Goal: Task Accomplishment & Management: Manage account settings

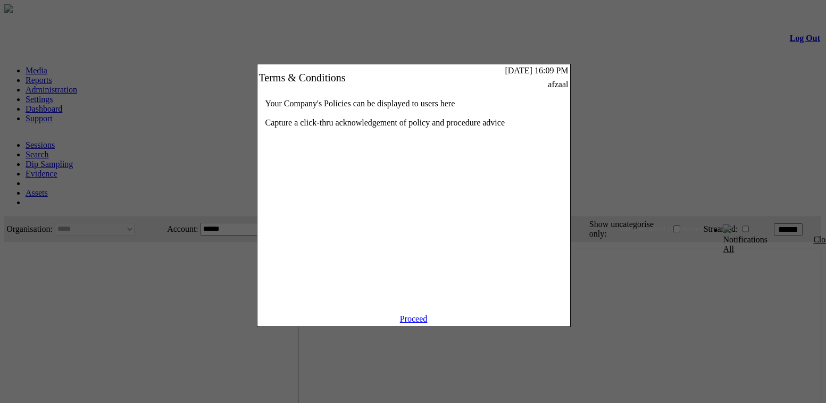
click at [421, 323] on link "Proceed" at bounding box center [414, 318] width 28 height 9
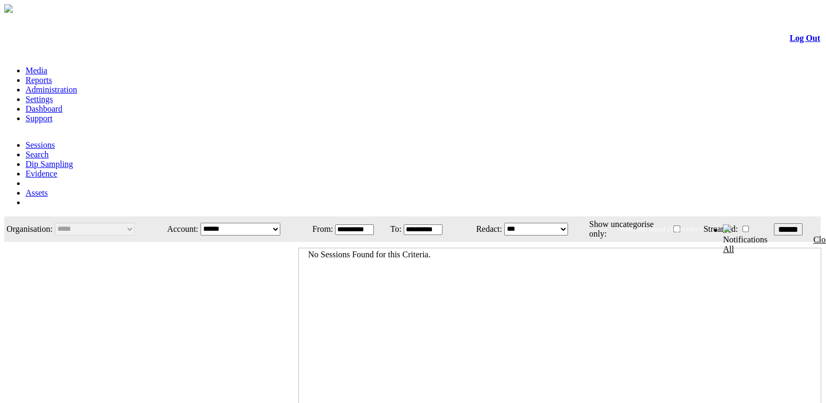
click at [77, 85] on link "Administration" at bounding box center [52, 89] width 52 height 9
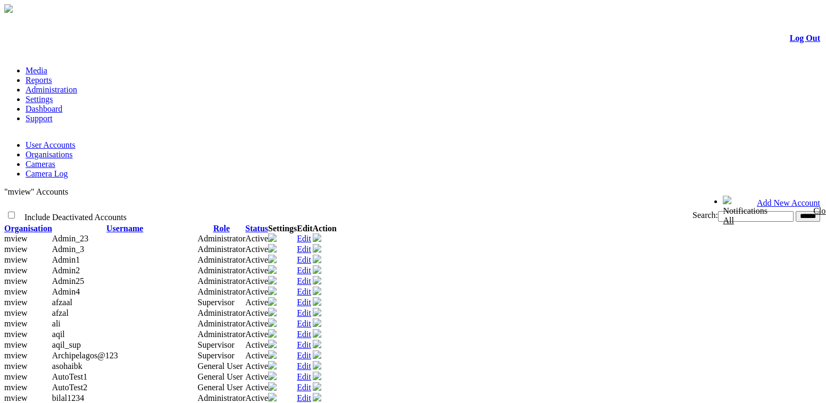
click at [73, 150] on link "Organisations" at bounding box center [49, 154] width 47 height 9
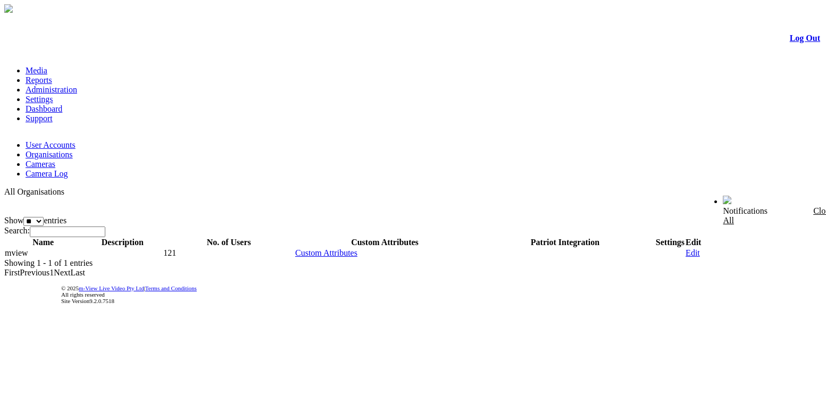
click at [54, 140] on link "User Accounts" at bounding box center [51, 144] width 50 height 9
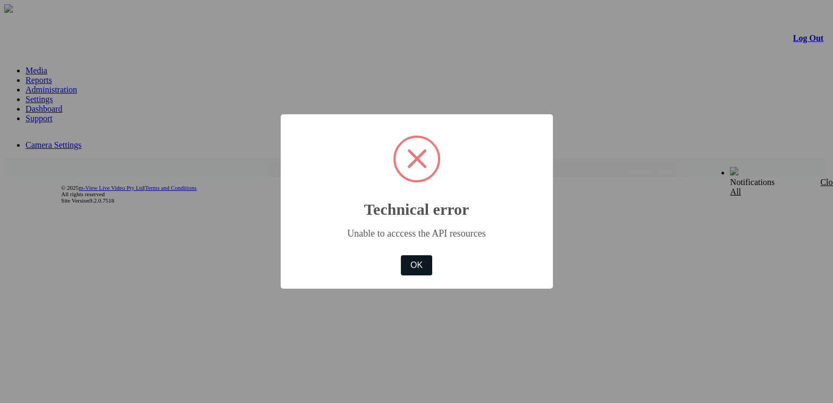
click at [423, 272] on button "OK" at bounding box center [416, 265] width 31 height 20
click at [419, 268] on button "OK" at bounding box center [416, 265] width 31 height 20
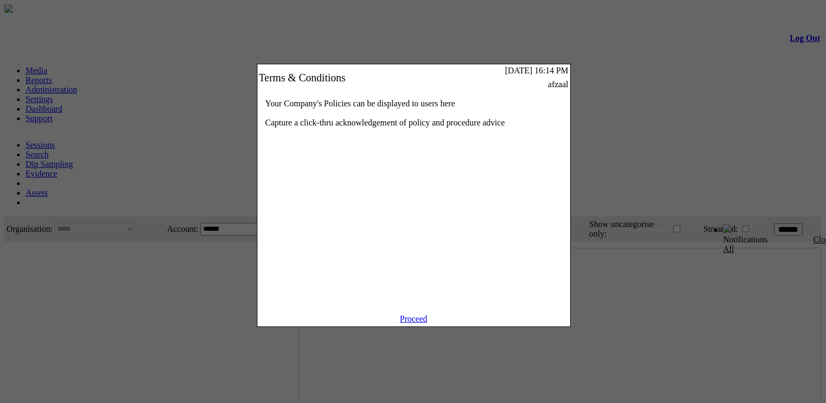
click at [417, 323] on link "Proceed" at bounding box center [414, 318] width 28 height 9
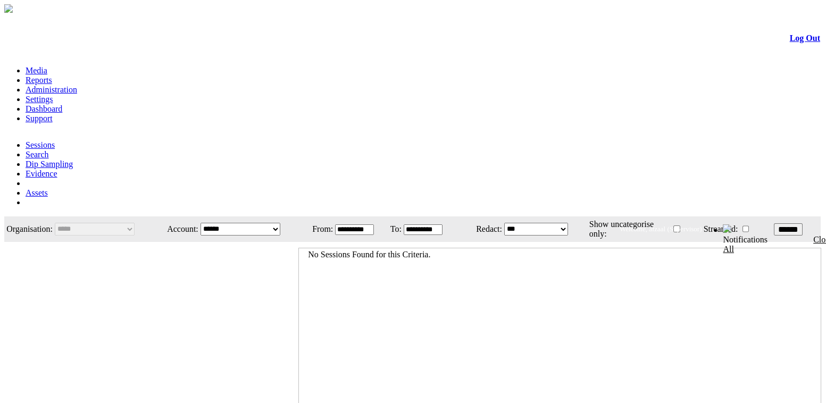
click at [53, 95] on link "Settings" at bounding box center [40, 99] width 28 height 9
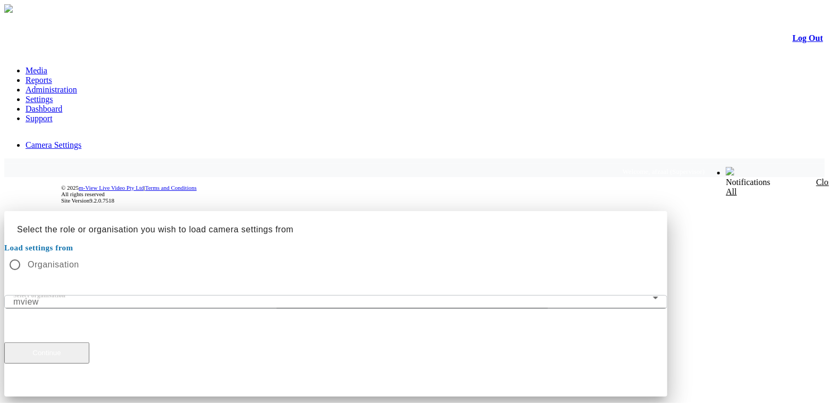
click at [89, 343] on button "Continue" at bounding box center [46, 353] width 85 height 21
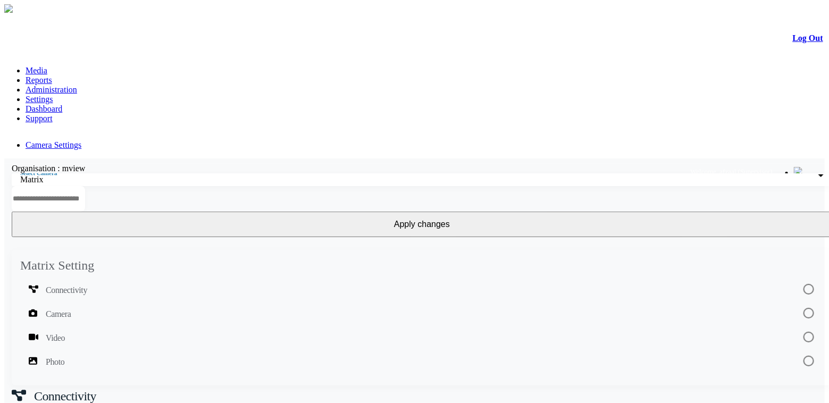
click at [113, 175] on div "Matrix" at bounding box center [419, 180] width 798 height 10
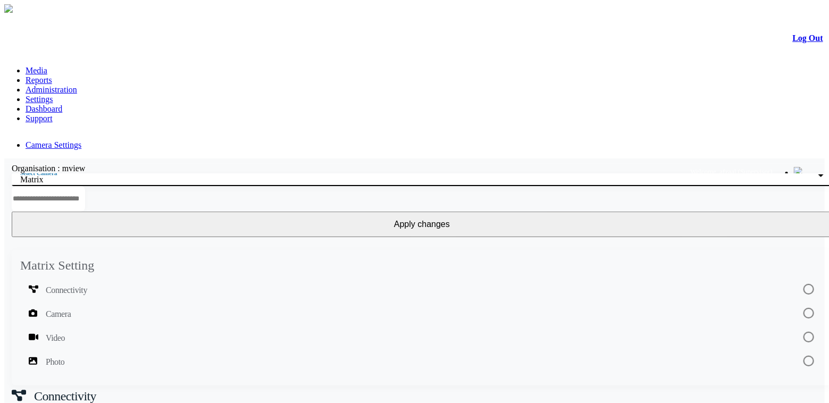
click at [162, 175] on div "Matrix 2 Plus" at bounding box center [419, 180] width 798 height 10
click at [77, 85] on link "Administration" at bounding box center [52, 89] width 52 height 9
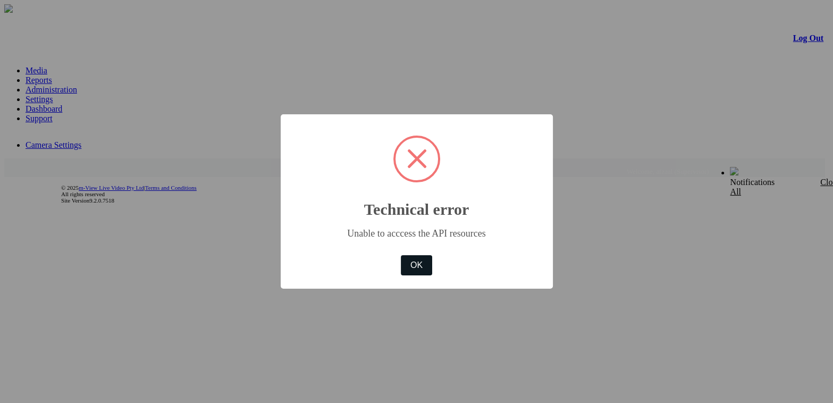
click at [423, 271] on button "OK" at bounding box center [416, 265] width 31 height 20
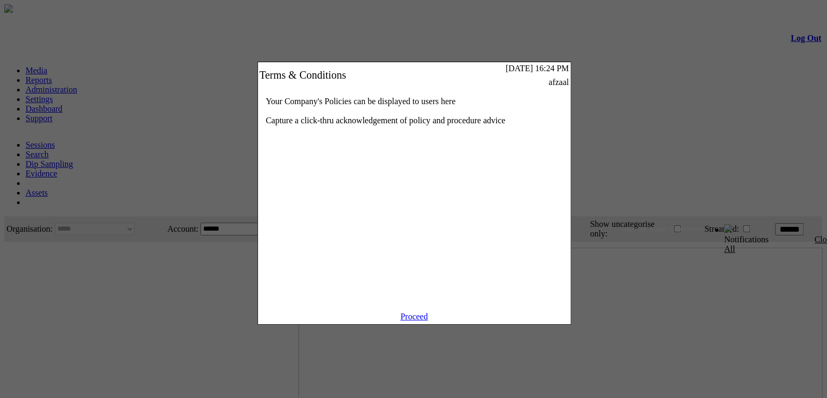
click at [418, 321] on link "Proceed" at bounding box center [415, 316] width 28 height 9
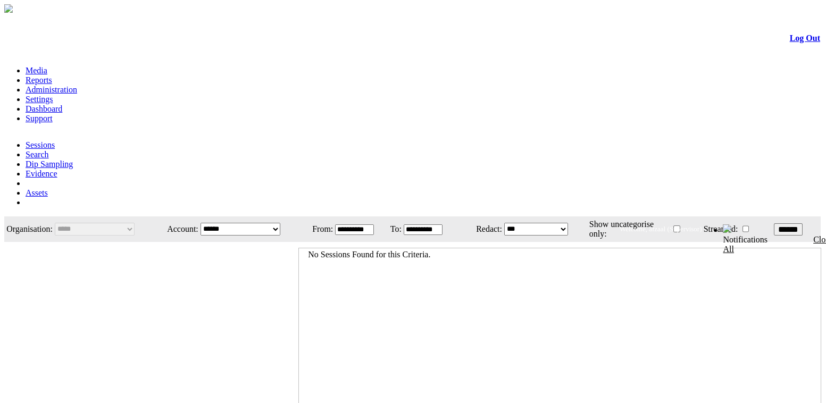
click at [77, 85] on link "Administration" at bounding box center [52, 89] width 52 height 9
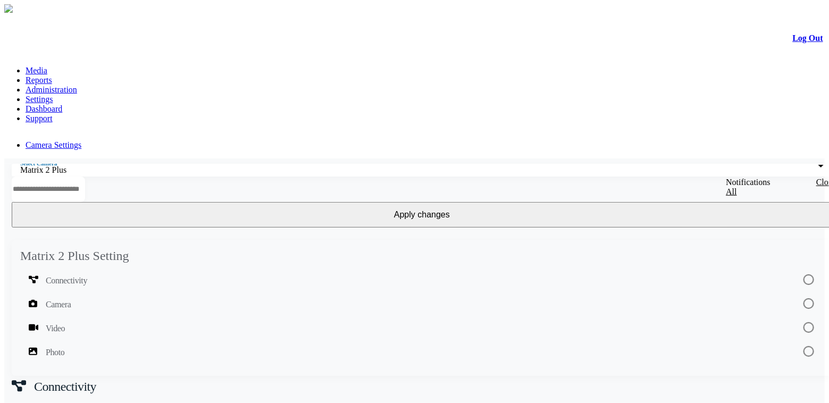
click at [47, 66] on link "Media" at bounding box center [37, 70] width 22 height 9
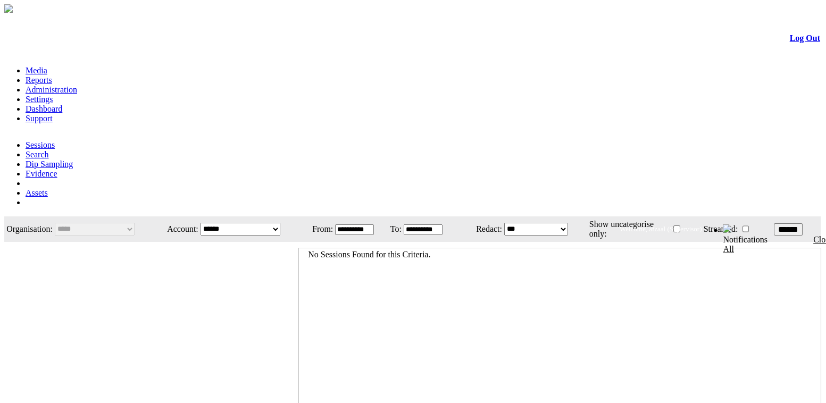
click at [77, 85] on link "Administration" at bounding box center [52, 89] width 52 height 9
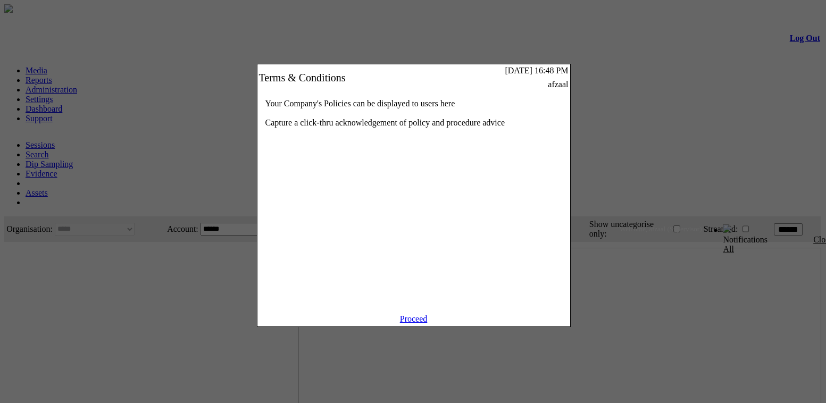
click at [413, 323] on link "Proceed" at bounding box center [414, 318] width 28 height 9
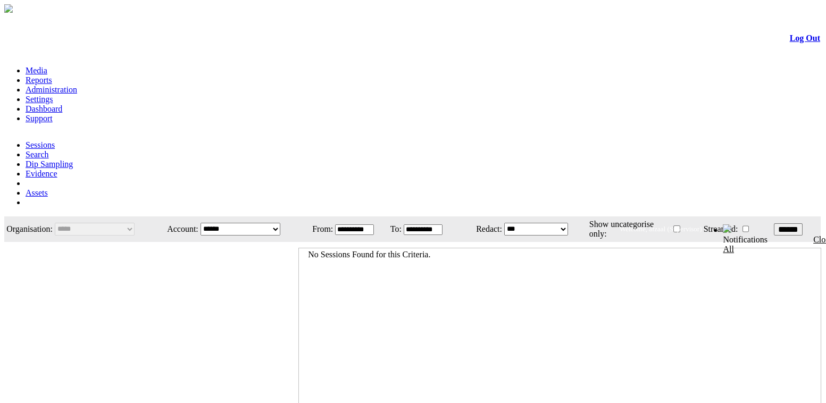
click at [53, 95] on link "Settings" at bounding box center [40, 99] width 28 height 9
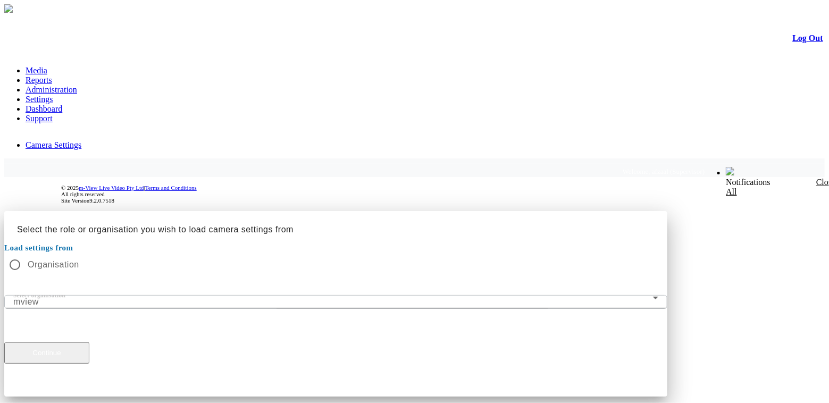
click at [89, 343] on button "Continue" at bounding box center [46, 353] width 85 height 21
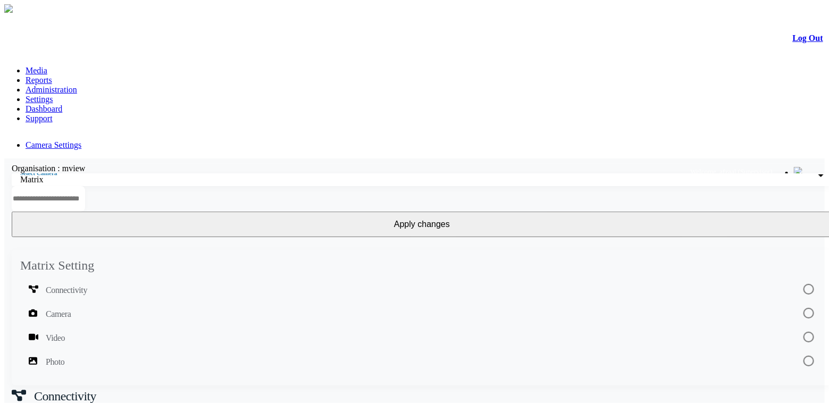
click at [77, 85] on link "Administration" at bounding box center [52, 89] width 52 height 9
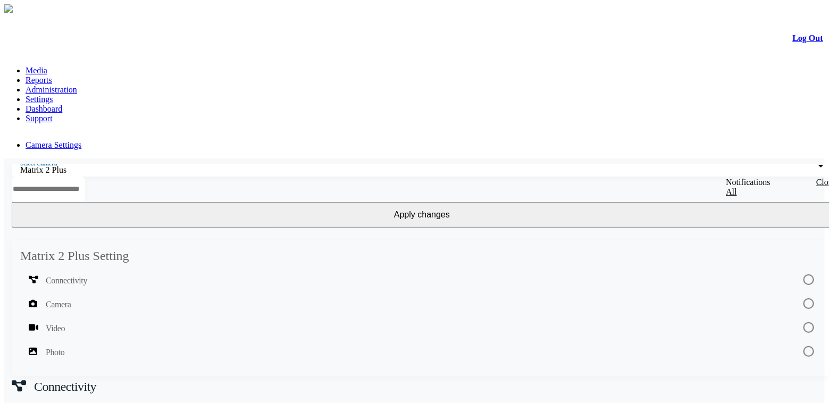
click at [77, 85] on link "Administration" at bounding box center [52, 89] width 52 height 9
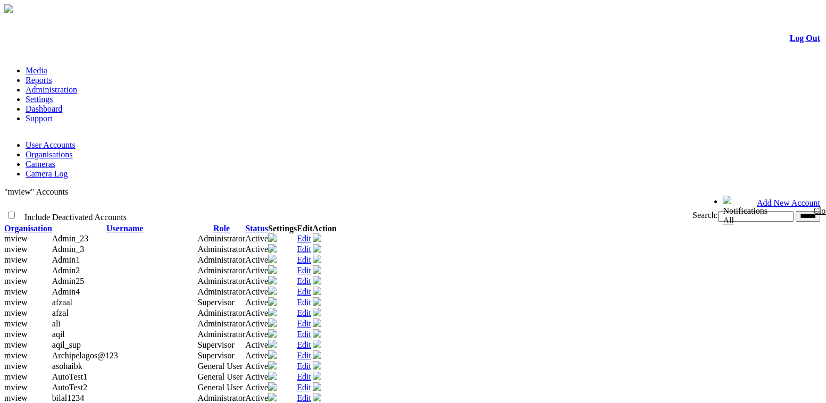
click at [73, 150] on link "Organisations" at bounding box center [49, 154] width 47 height 9
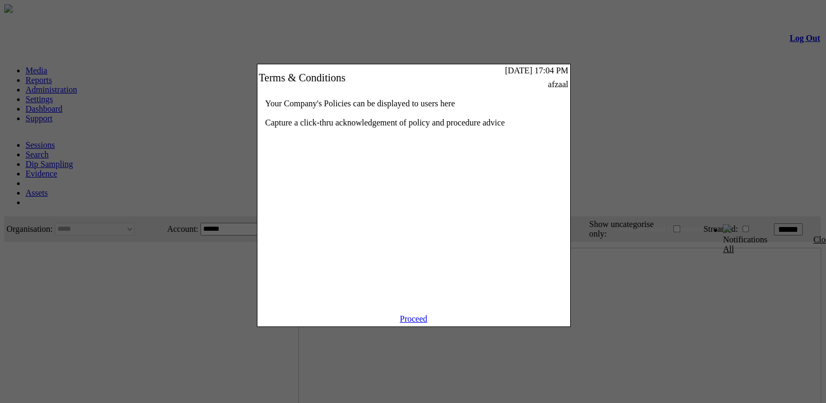
click at [424, 323] on link "Proceed" at bounding box center [414, 318] width 28 height 9
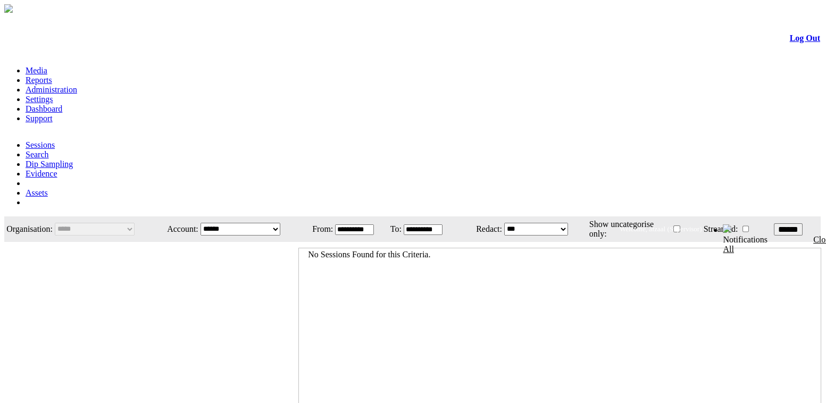
click at [77, 85] on link "Administration" at bounding box center [52, 89] width 52 height 9
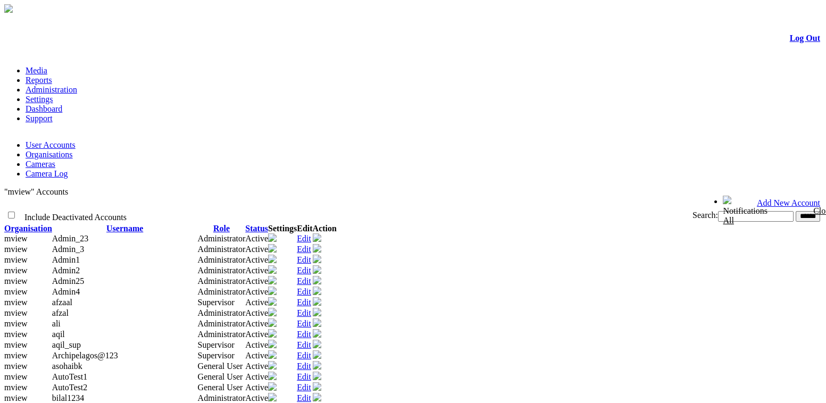
click at [73, 150] on link "Organisations" at bounding box center [49, 154] width 47 height 9
